Goal: Find specific page/section: Find specific page/section

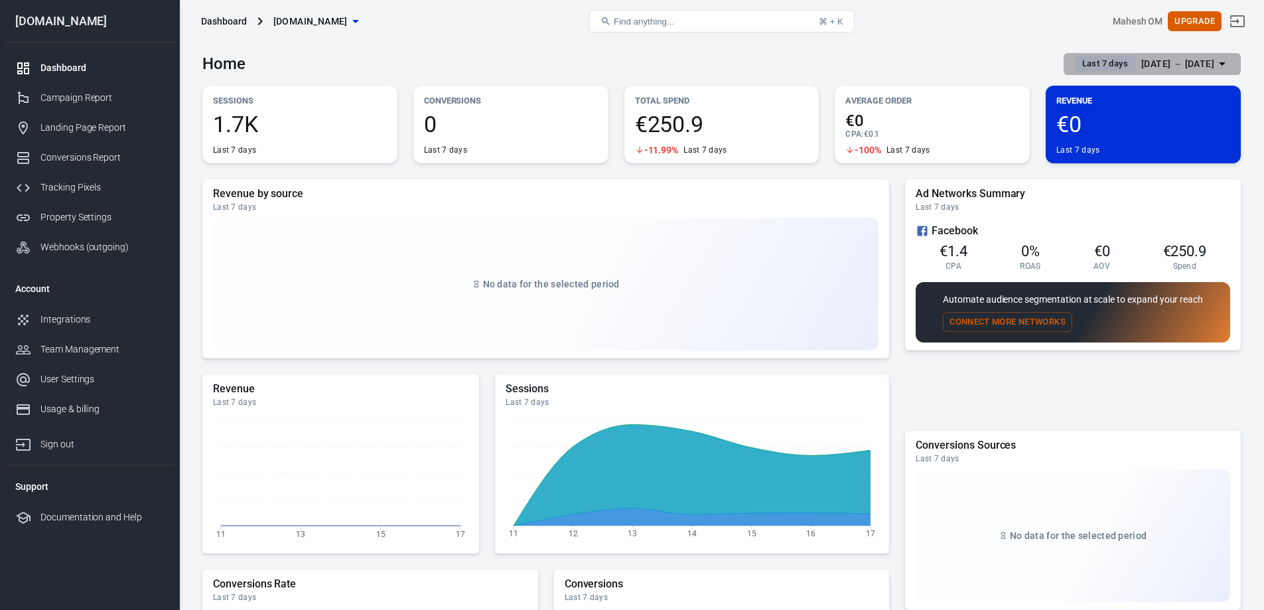
click at [1149, 59] on div "[DATE] － [DATE]" at bounding box center [1178, 64] width 73 height 17
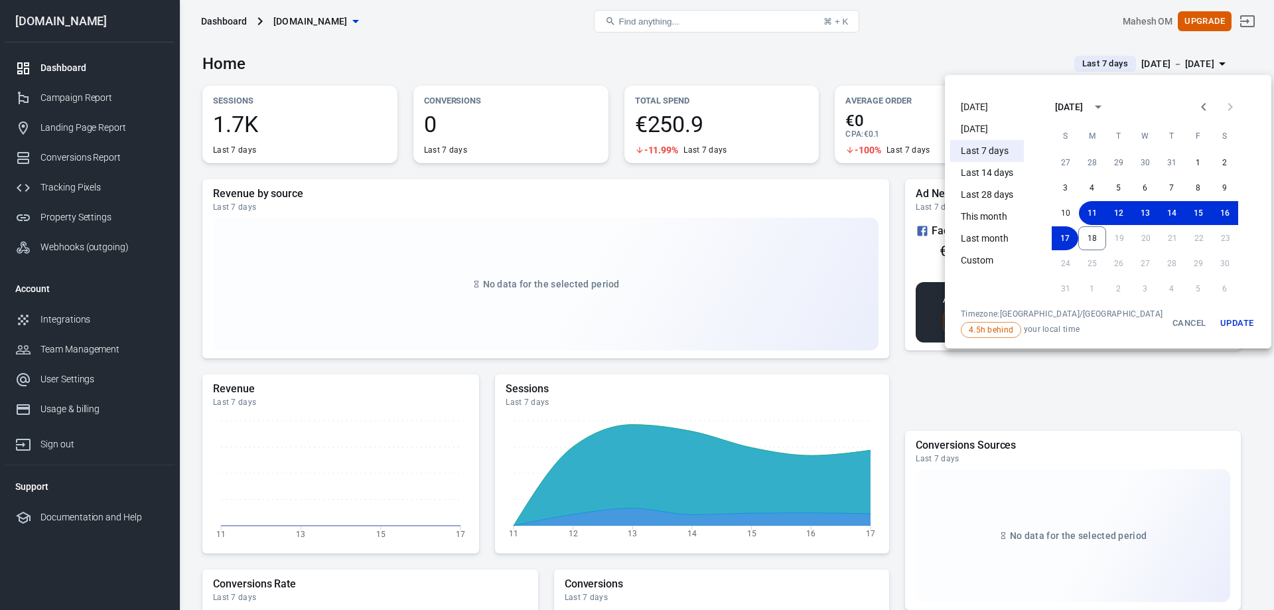
click at [820, 55] on div at bounding box center [637, 305] width 1274 height 610
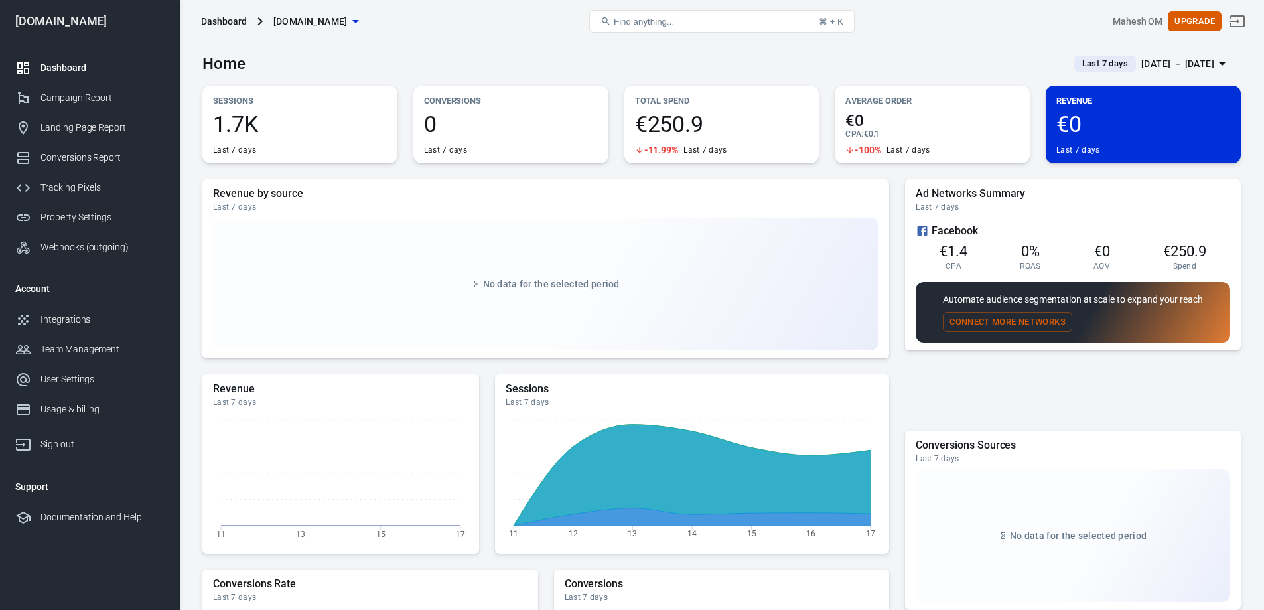
click at [190, 234] on div "Home Last 7 days [DATE] － [DATE] Sessions 1.7K Last 7 days Conversions 0 Last 7…" at bounding box center [721, 474] width 1085 height 864
click at [940, 50] on div "Home Last 7 days [DATE] － [DATE]" at bounding box center [721, 58] width 1039 height 33
click at [78, 94] on div "Campaign Report" at bounding box center [101, 98] width 123 height 14
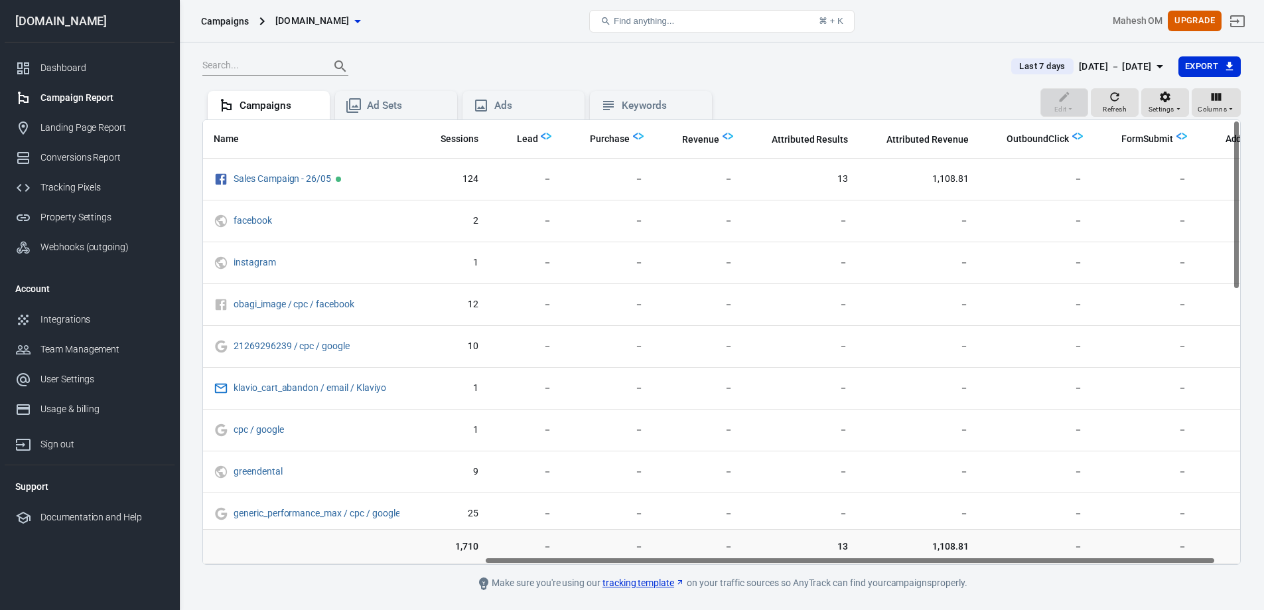
scroll to position [0, 433]
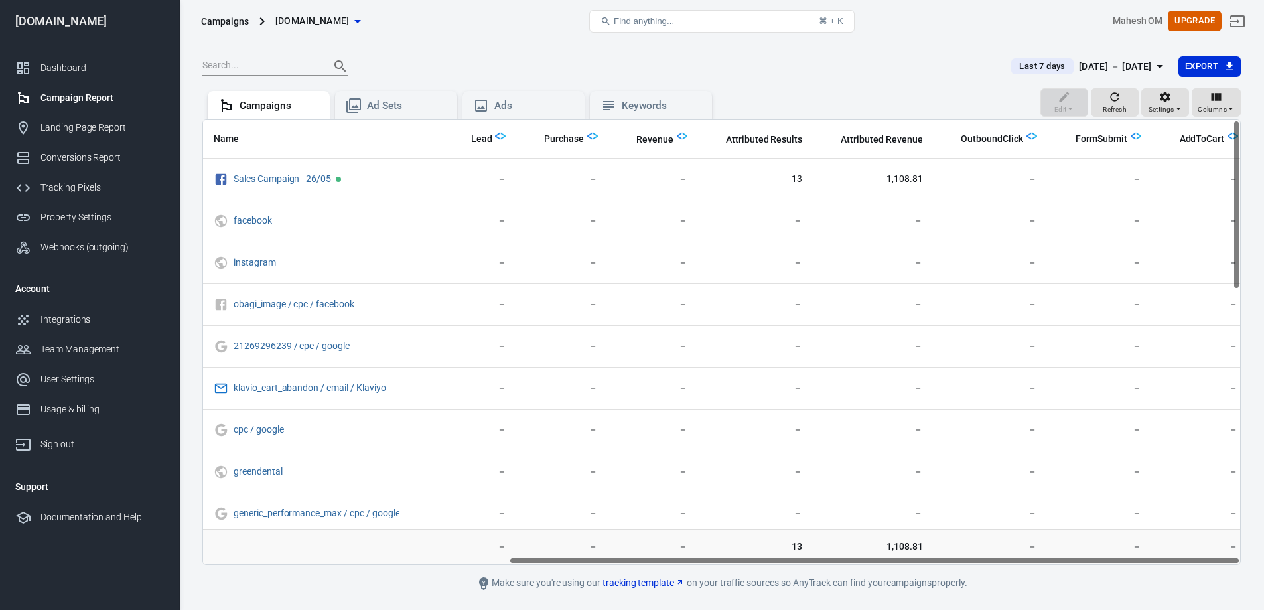
drag, startPoint x: 770, startPoint y: 560, endPoint x: 1158, endPoint y: 562, distance: 387.6
click at [1158, 562] on div "Name Amount Spent ROAS Impressions Link Clicks Sessions Lead Purchase Revenue A…" at bounding box center [721, 342] width 1037 height 444
click at [313, 579] on main "Last 7 days [DATE] － [DATE] Export Edit Refresh Settings Columns Campaigns Ad S…" at bounding box center [721, 324] width 1039 height 536
